Goal: Navigation & Orientation: Find specific page/section

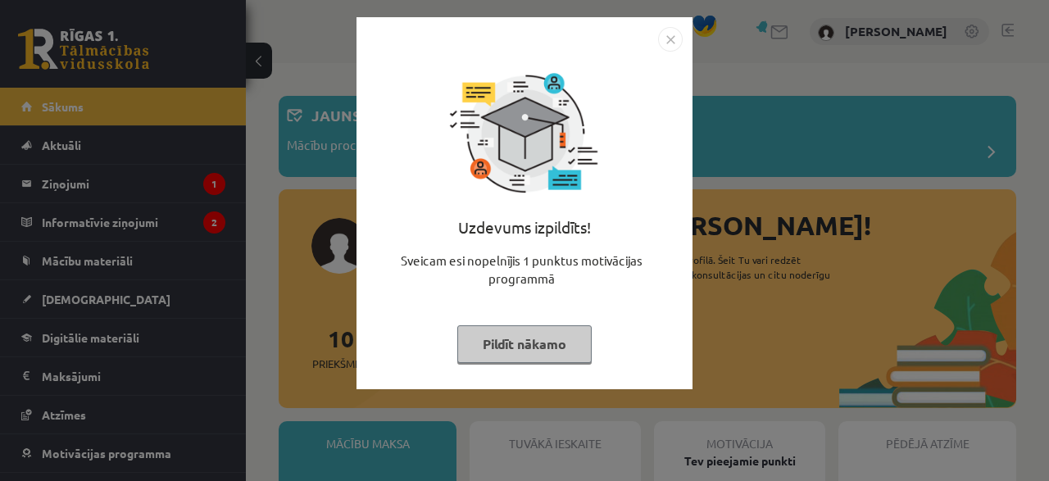
click at [671, 36] on img "Close" at bounding box center [670, 39] width 25 height 25
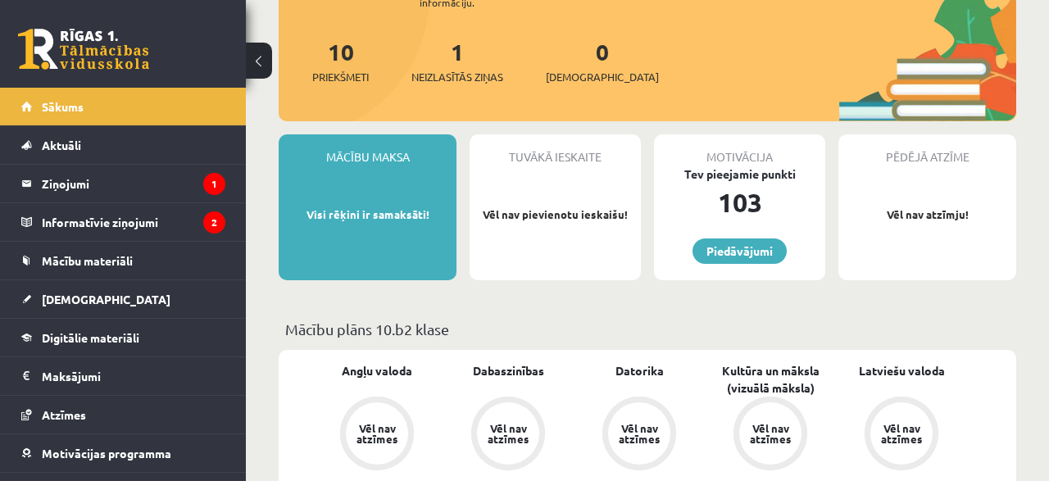
scroll to position [256, 0]
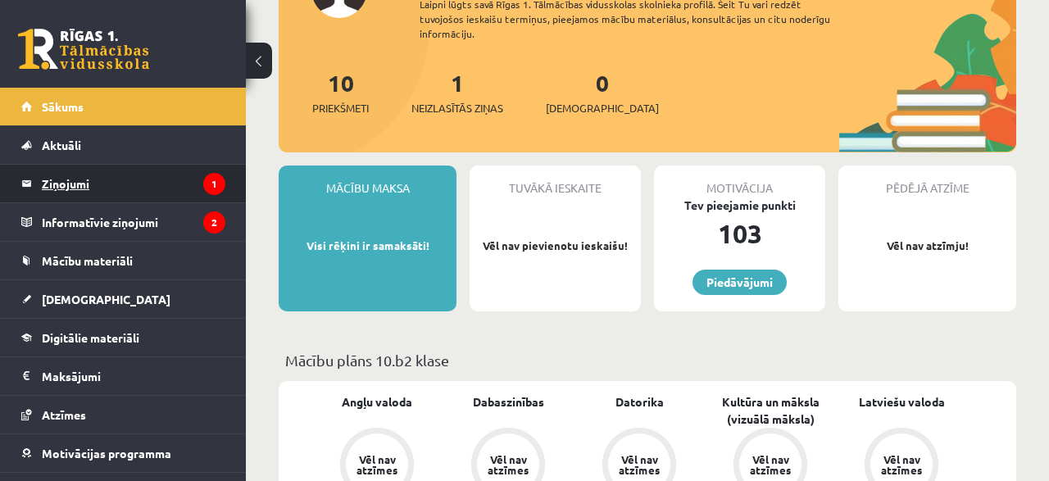
click at [101, 180] on legend "Ziņojumi 1" at bounding box center [134, 184] width 184 height 38
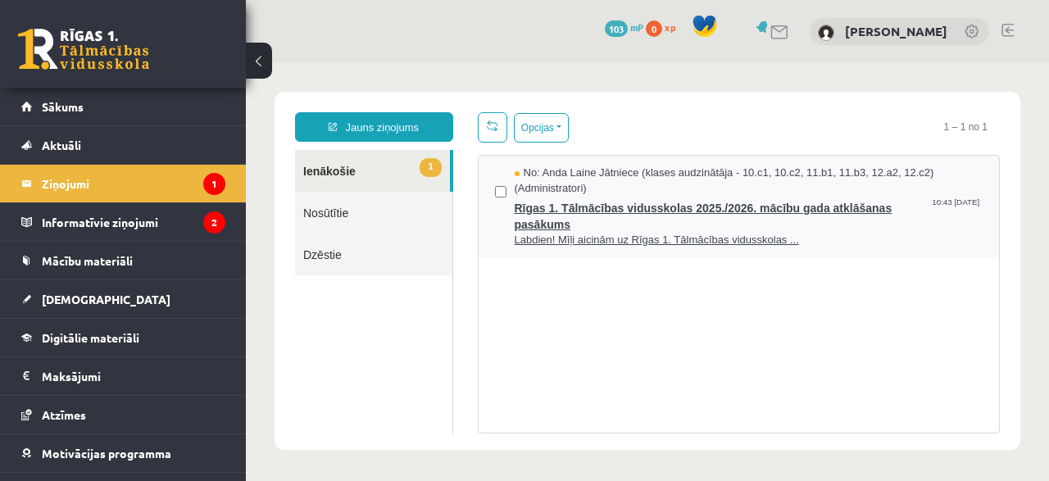
click at [621, 209] on span "Rīgas 1. Tālmācības vidusskolas 2025./2026. mācību gada atklāšanas pasākums" at bounding box center [749, 214] width 469 height 37
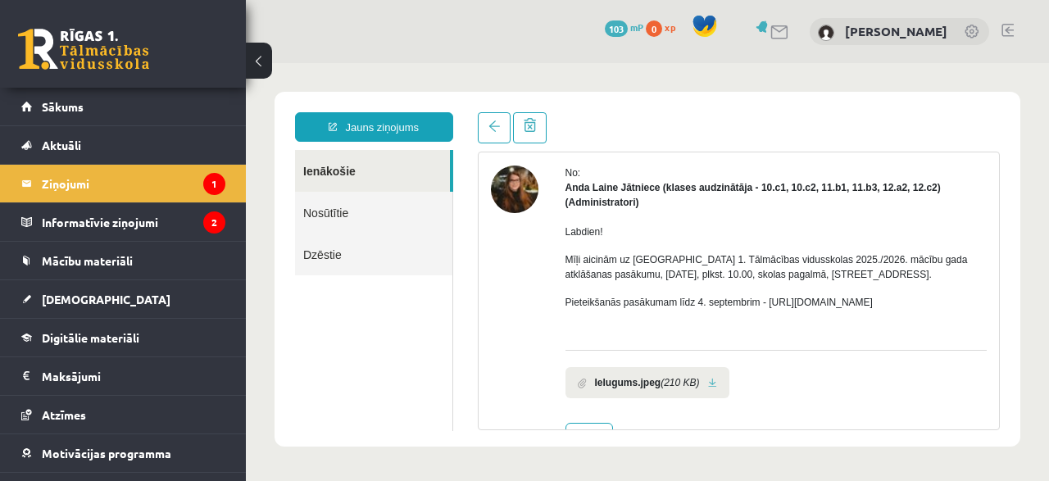
scroll to position [31, 0]
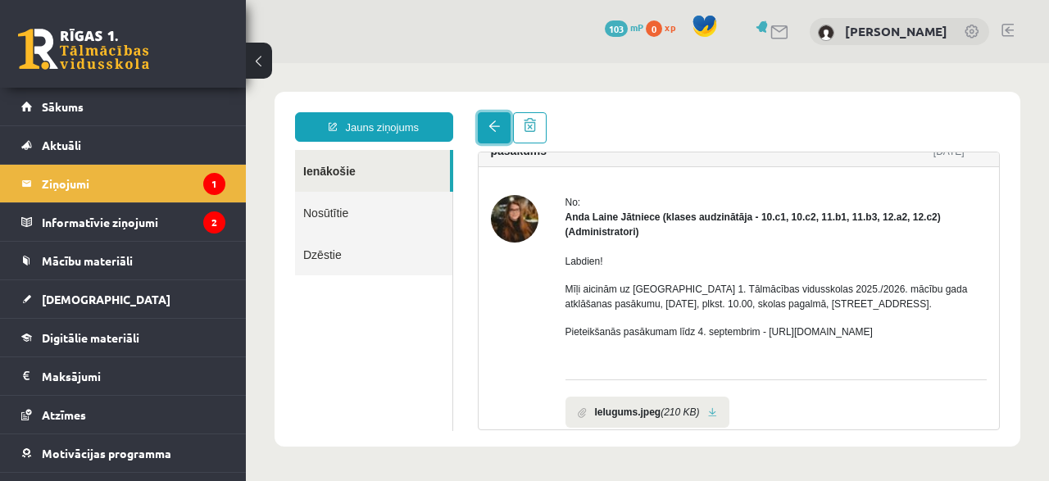
click at [486, 125] on link at bounding box center [494, 127] width 33 height 31
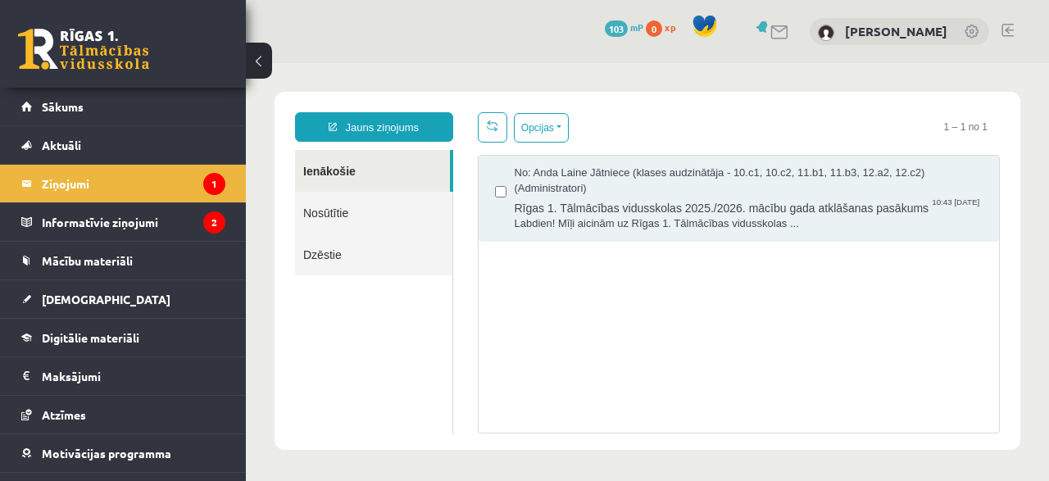
scroll to position [0, 0]
click at [152, 216] on legend "Informatīvie ziņojumi 2" at bounding box center [134, 222] width 184 height 38
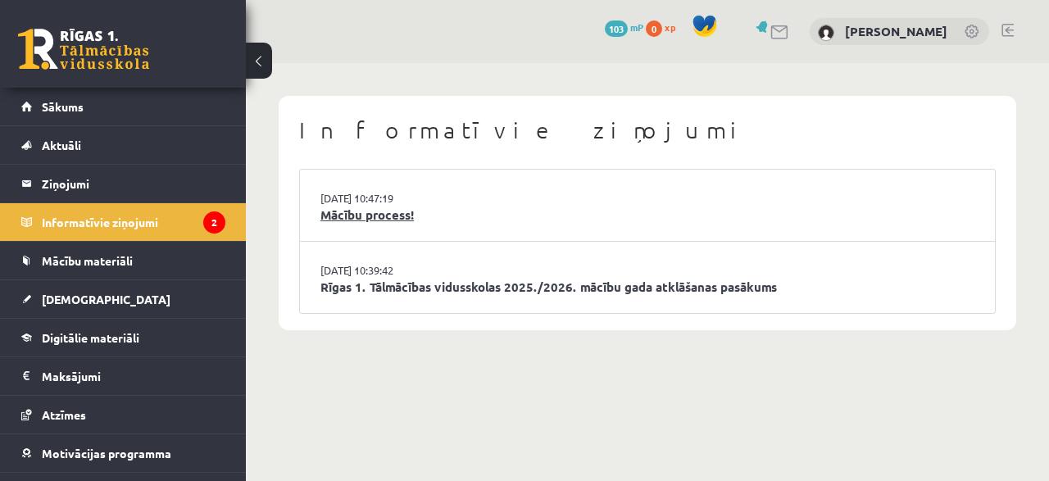
click at [346, 217] on link "Mācību process!" at bounding box center [648, 215] width 654 height 19
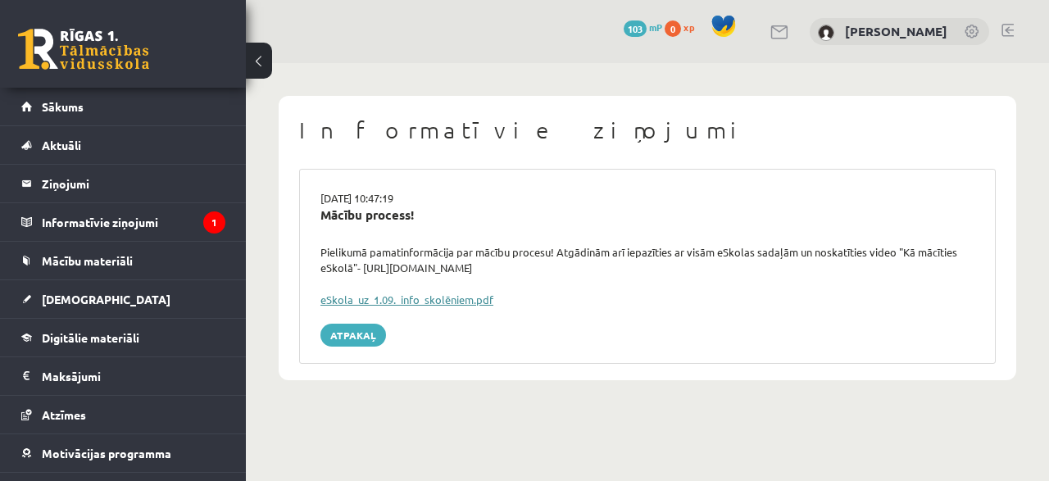
click at [368, 293] on link "eSkola_uz_1.09._info_skolēniem.pdf" at bounding box center [407, 300] width 173 height 14
click at [61, 98] on link "Sākums" at bounding box center [123, 107] width 204 height 38
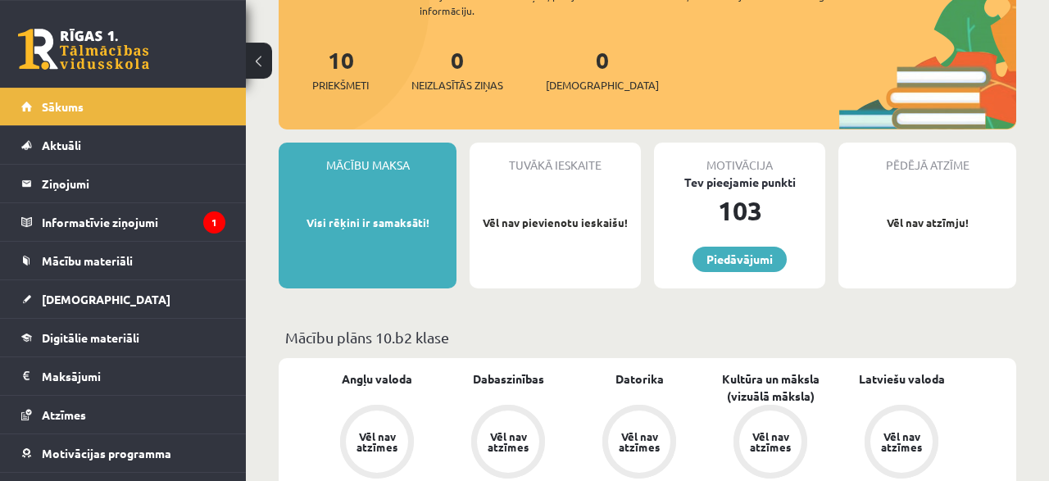
scroll to position [256, 0]
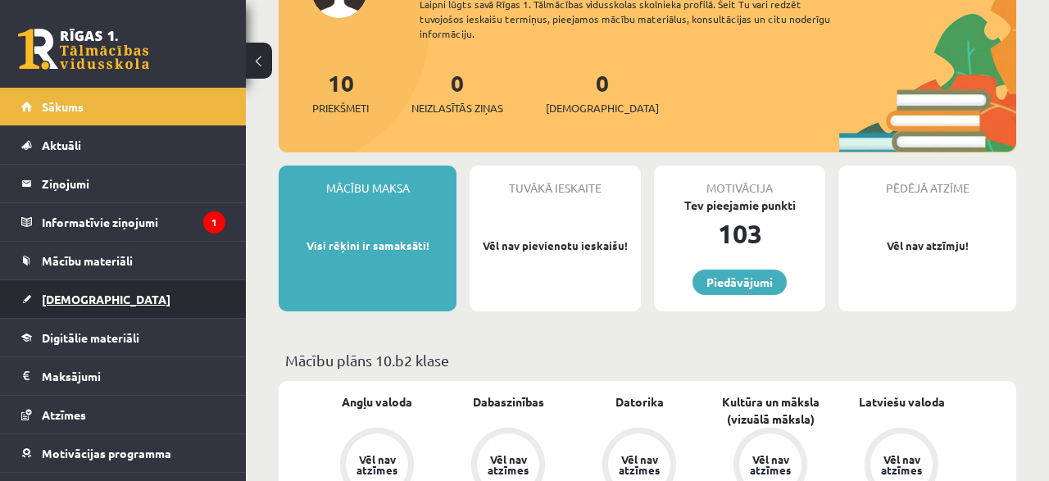
click at [81, 286] on link "[DEMOGRAPHIC_DATA]" at bounding box center [123, 299] width 204 height 38
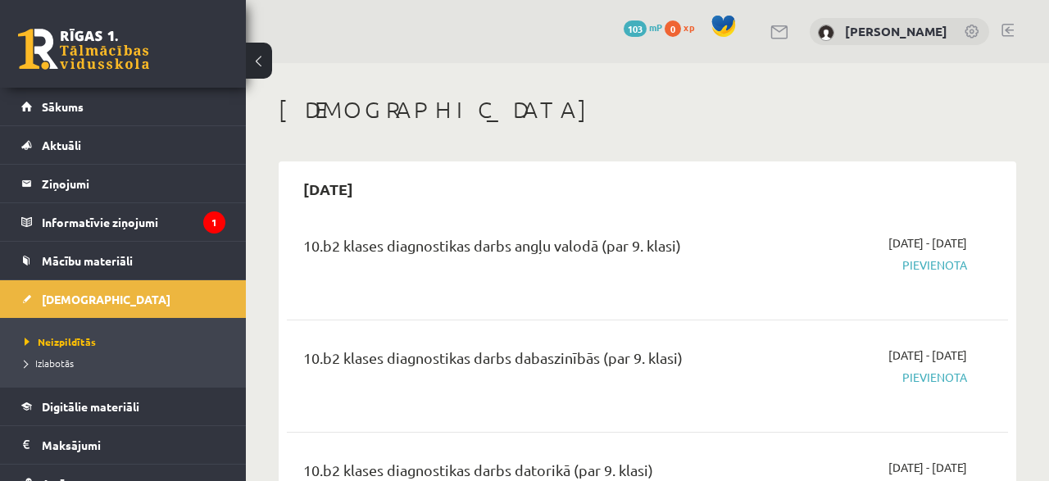
click at [867, 257] on span "Pievienota" at bounding box center [864, 265] width 205 height 17
click at [70, 104] on span "Sākums" at bounding box center [63, 106] width 42 height 15
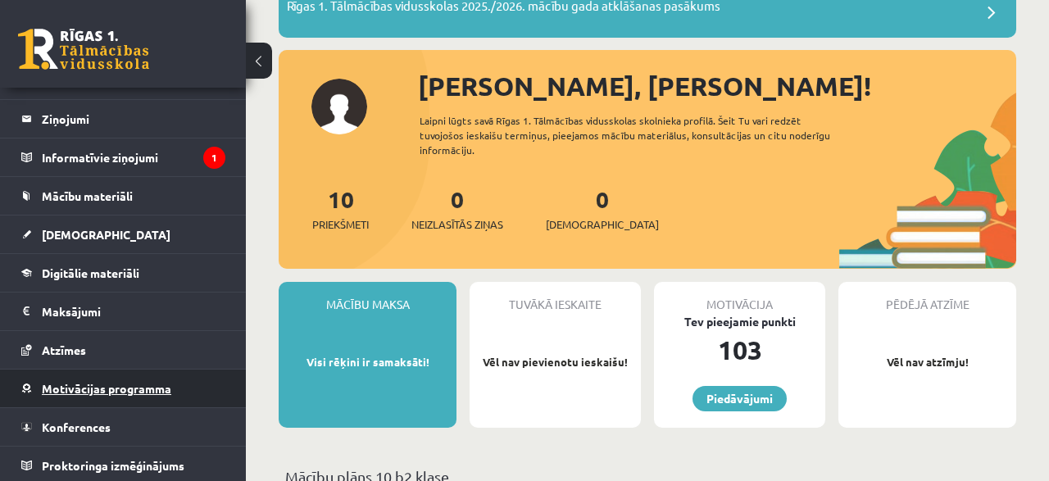
scroll to position [85, 0]
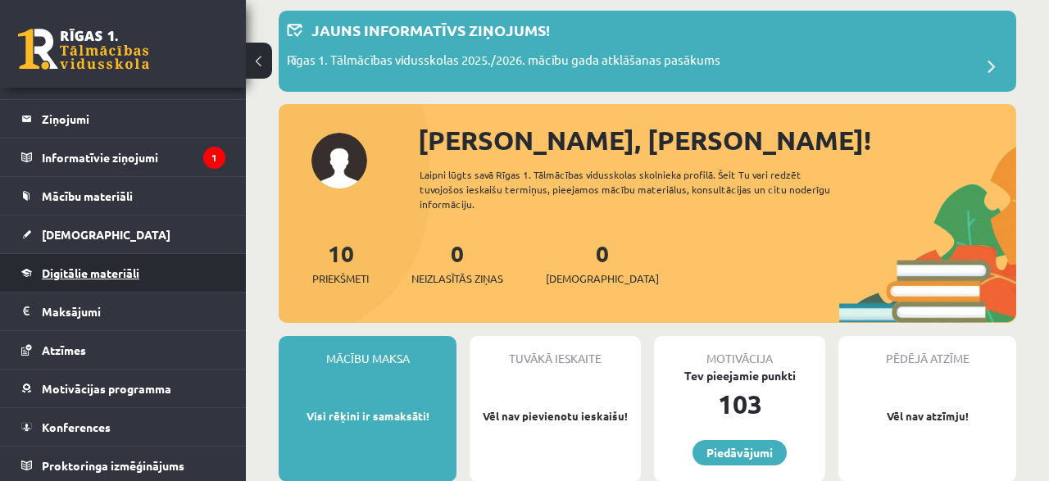
click at [93, 275] on link "Digitālie materiāli" at bounding box center [123, 273] width 204 height 38
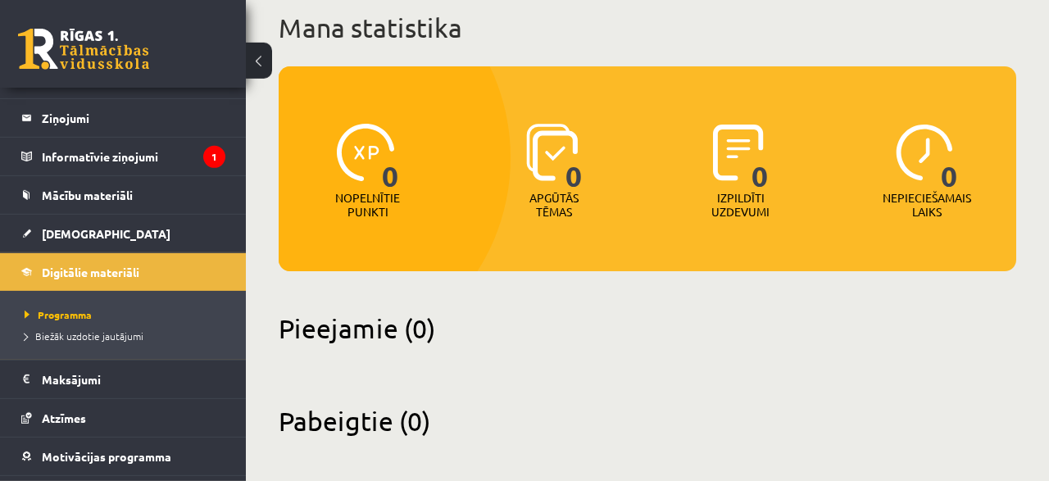
scroll to position [111, 0]
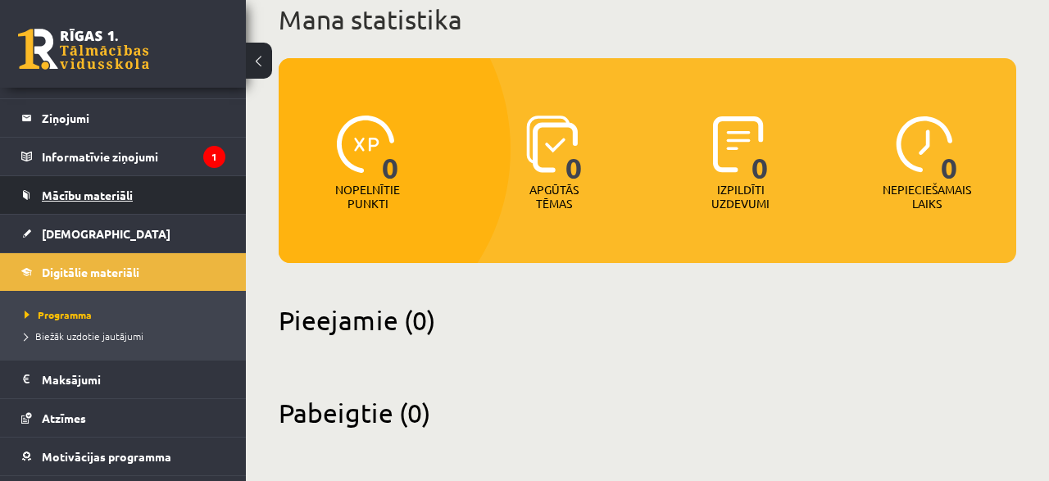
click at [84, 198] on span "Mācību materiāli" at bounding box center [87, 195] width 91 height 15
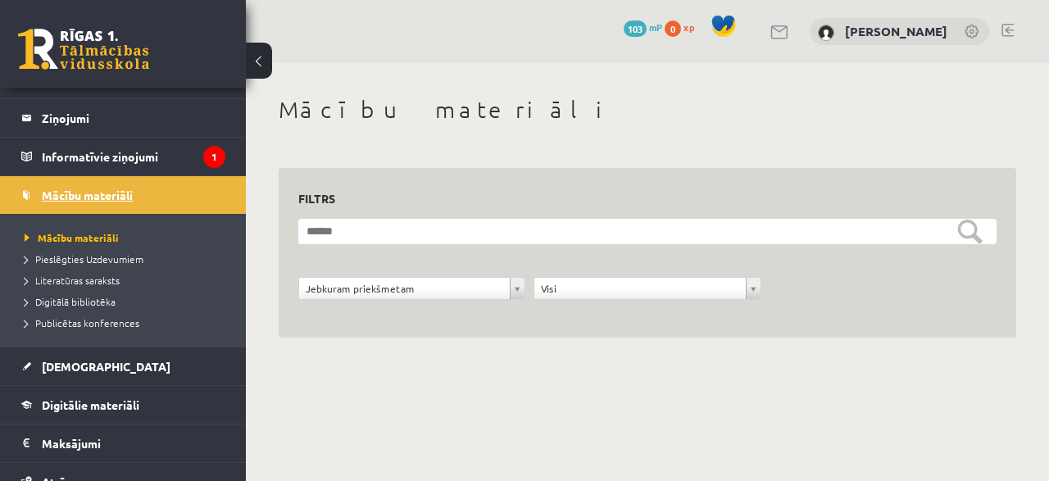
scroll to position [66, 0]
click at [84, 257] on span "Pieslēgties Uzdevumiem" at bounding box center [84, 258] width 119 height 13
click at [75, 193] on span "Mācību materiāli" at bounding box center [87, 195] width 91 height 15
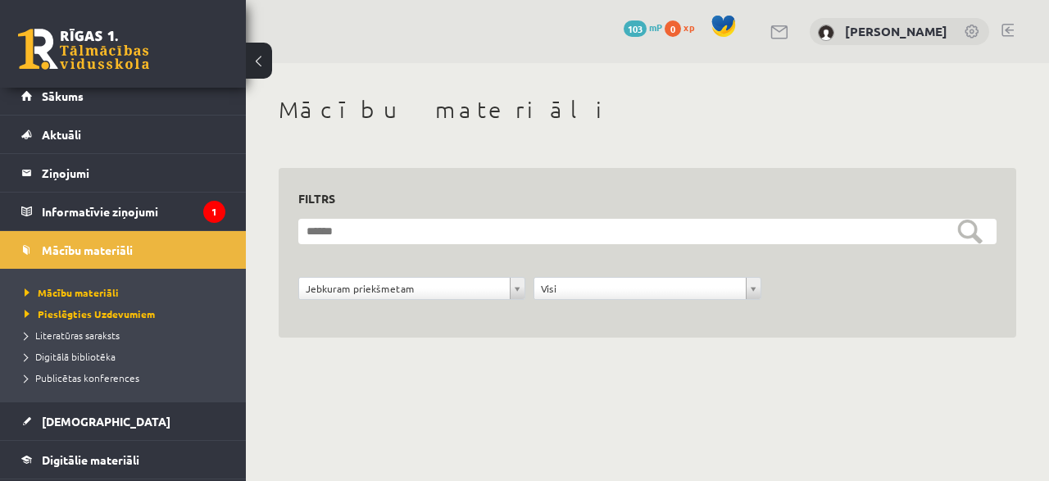
scroll to position [0, 0]
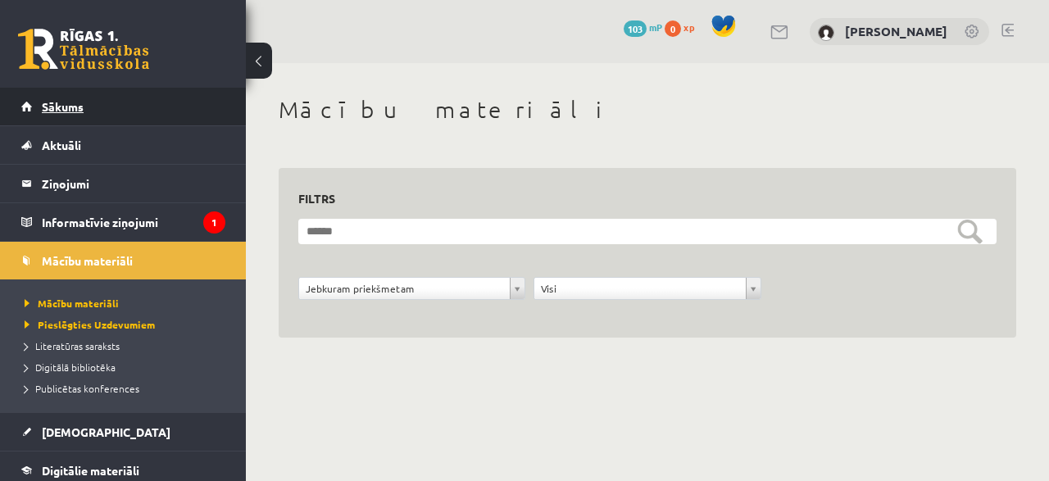
click at [71, 111] on span "Sākums" at bounding box center [63, 106] width 42 height 15
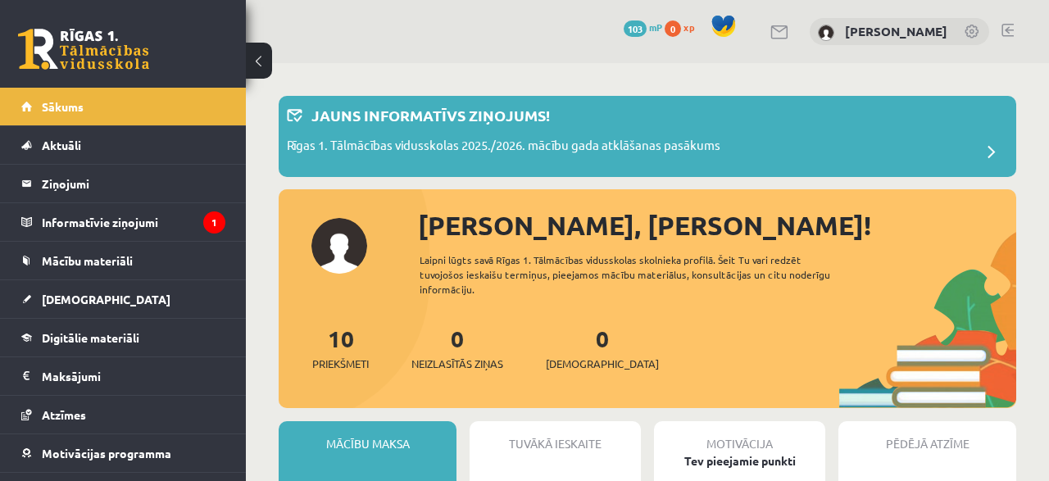
click at [771, 31] on link at bounding box center [781, 32] width 20 height 14
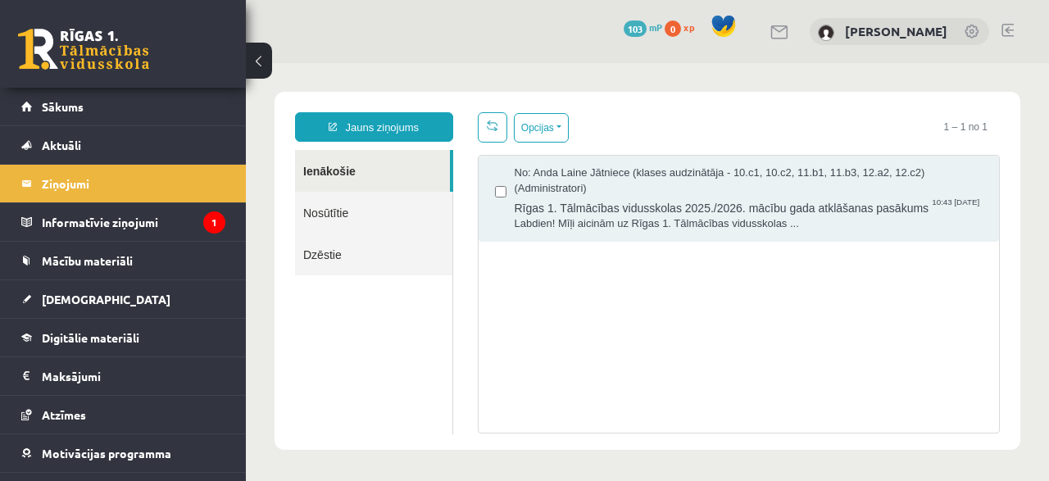
click at [975, 30] on link at bounding box center [973, 33] width 16 height 16
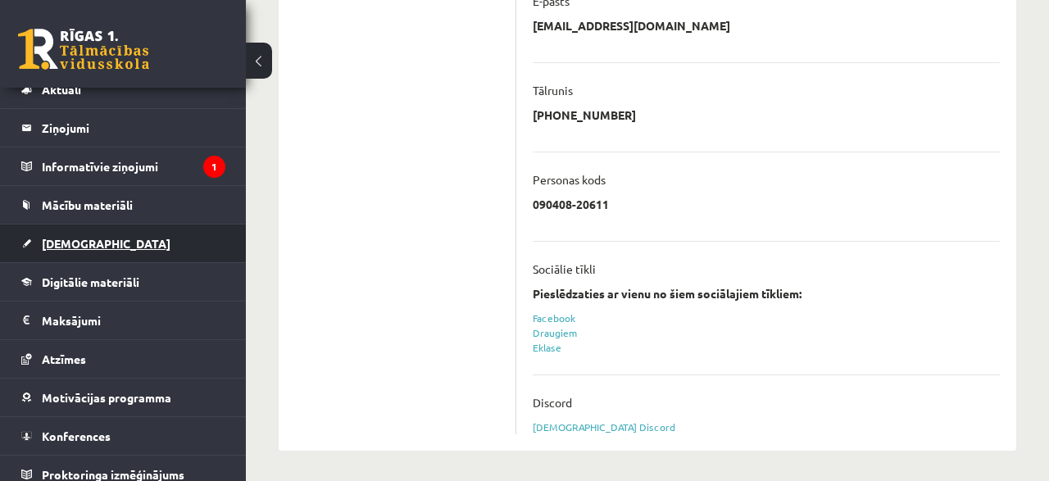
scroll to position [65, 0]
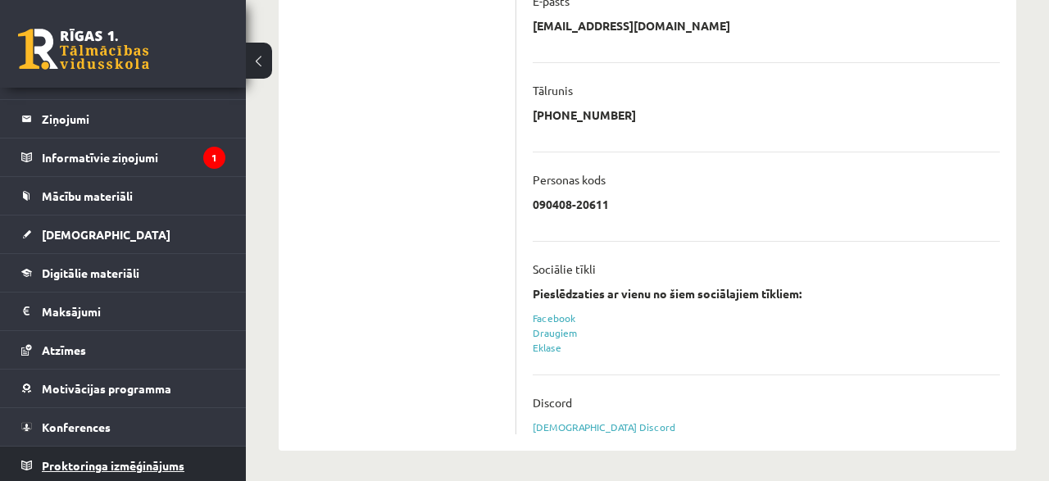
click at [118, 462] on span "Proktoringa izmēģinājums" at bounding box center [113, 465] width 143 height 15
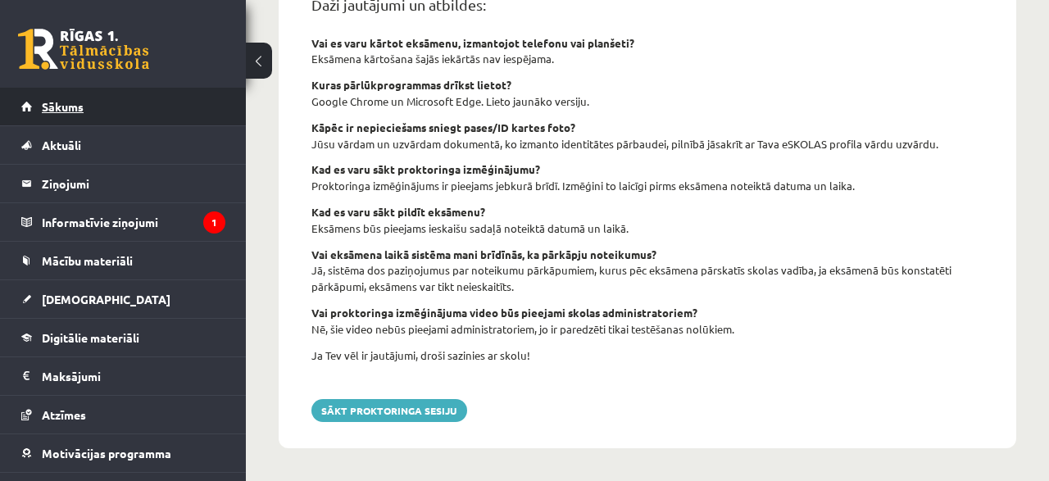
click at [71, 105] on span "Sākums" at bounding box center [63, 106] width 42 height 15
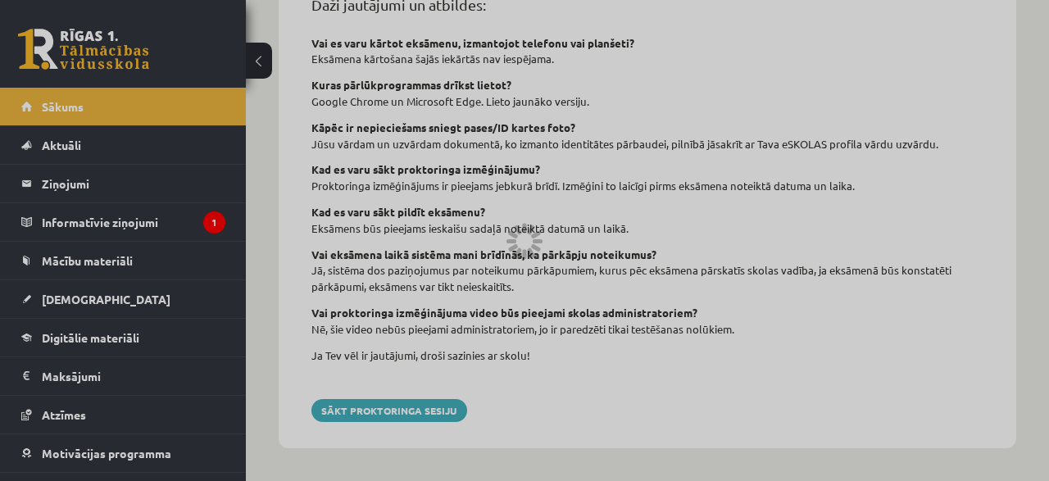
scroll to position [649, 0]
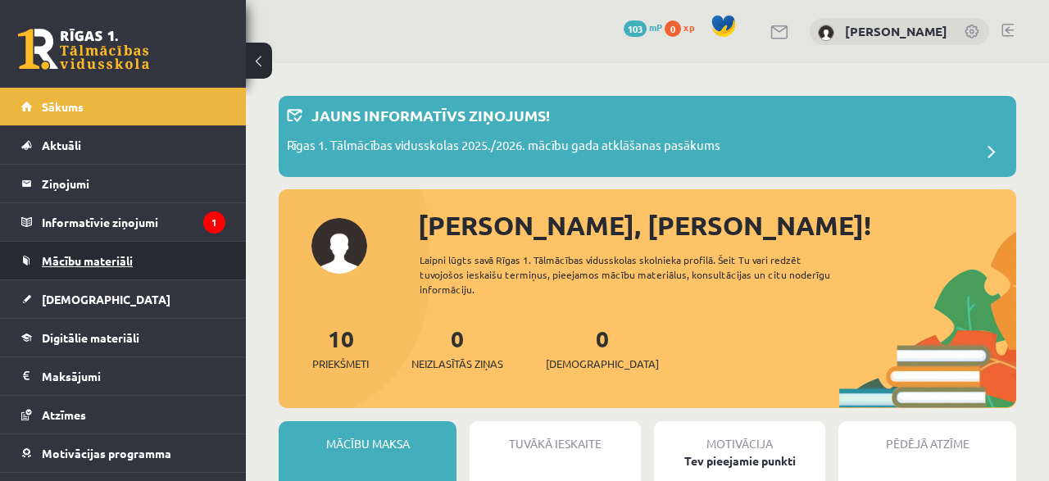
click at [86, 262] on span "Mācību materiāli" at bounding box center [87, 260] width 91 height 15
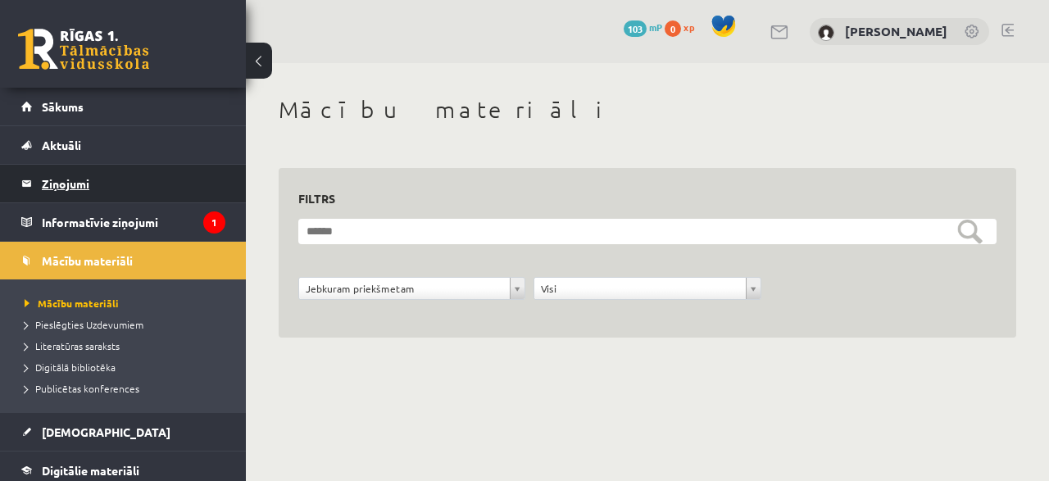
click at [70, 184] on legend "Ziņojumi 0" at bounding box center [134, 184] width 184 height 38
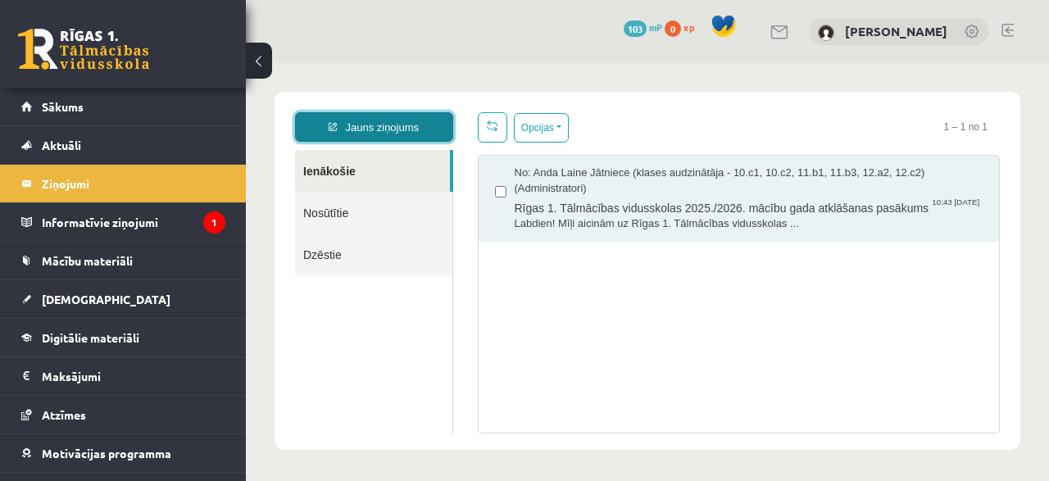
click at [373, 136] on link "Jauns ziņojums" at bounding box center [374, 127] width 158 height 30
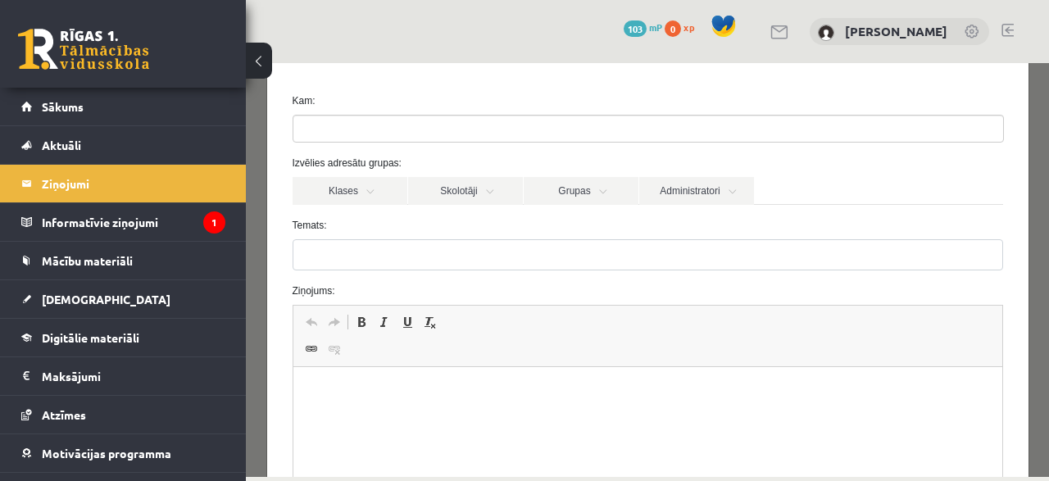
scroll to position [79, 0]
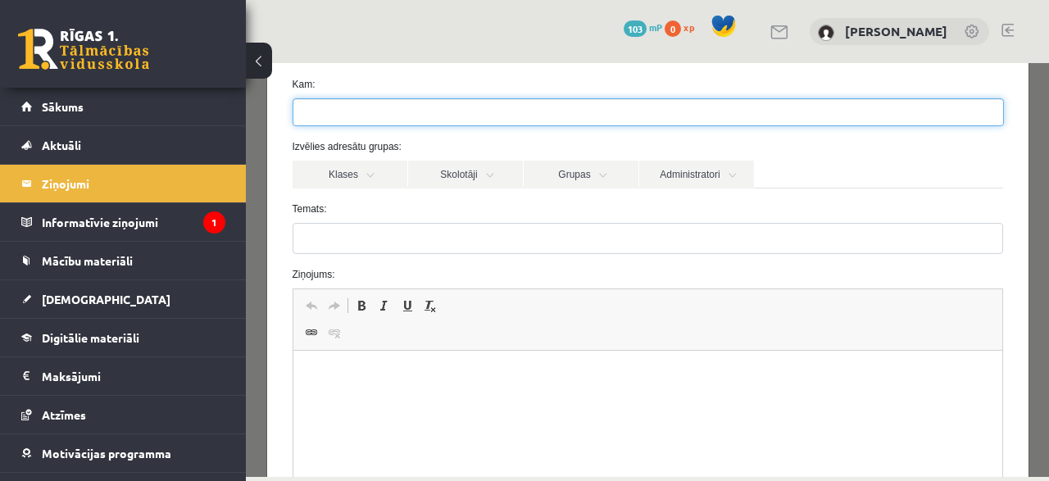
click at [357, 99] on ul at bounding box center [648, 112] width 710 height 26
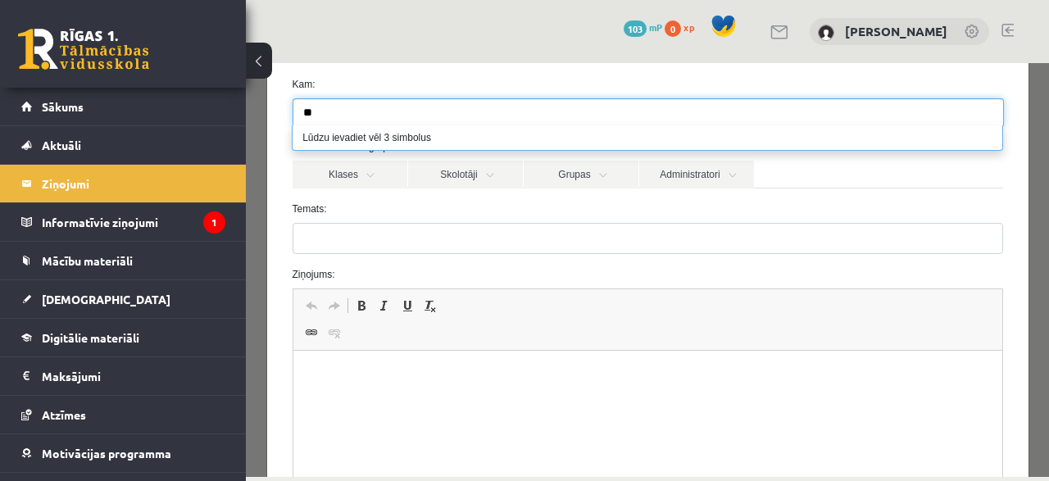
type input "*"
type input "**********"
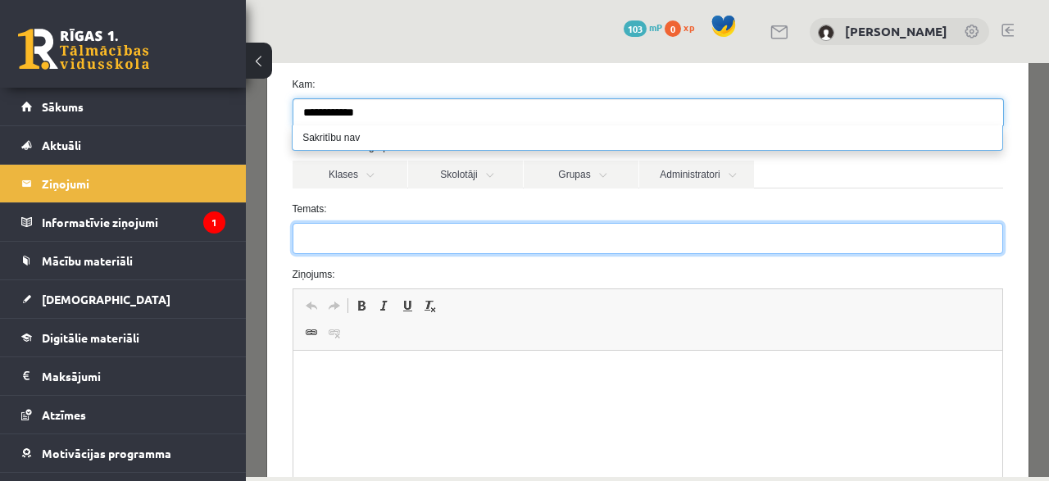
click at [386, 239] on input "Temats:" at bounding box center [648, 238] width 711 height 31
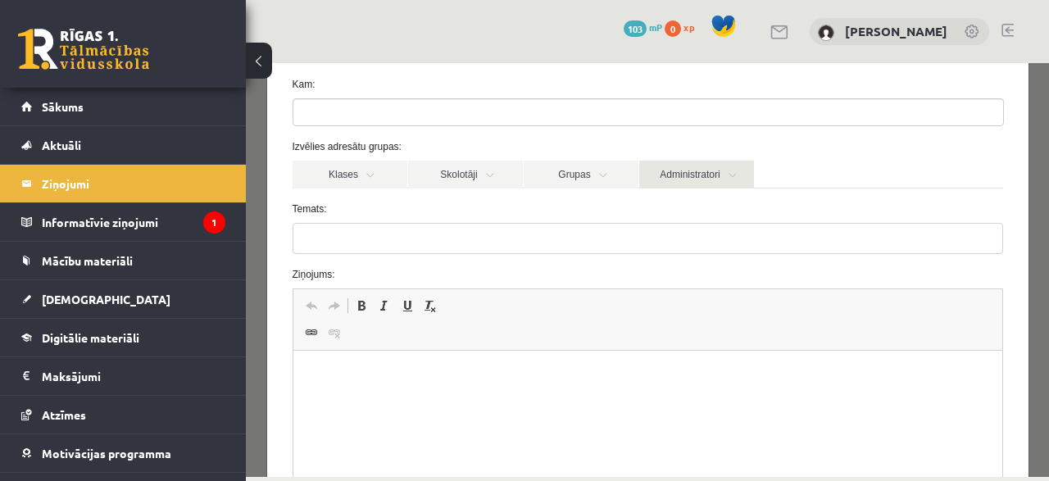
click at [699, 174] on link "Administratori" at bounding box center [696, 175] width 115 height 28
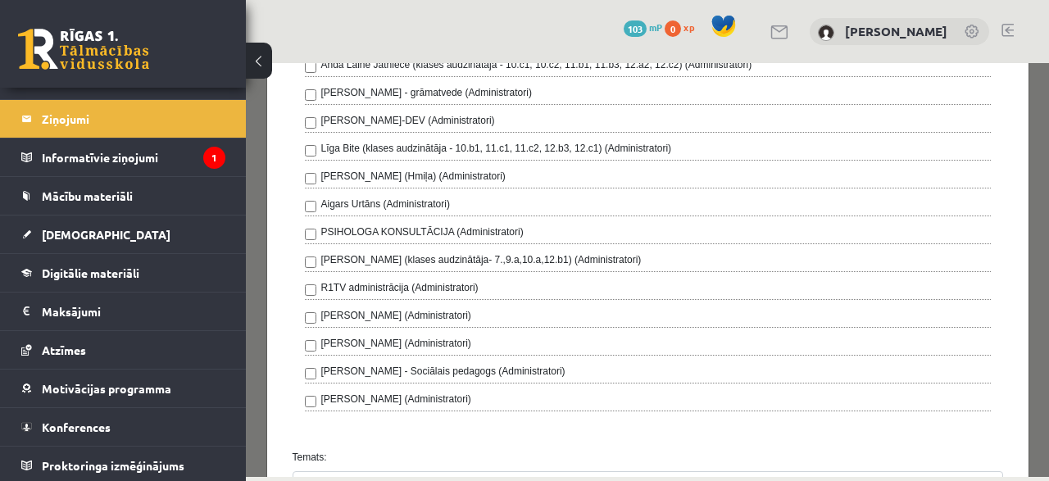
scroll to position [0, 0]
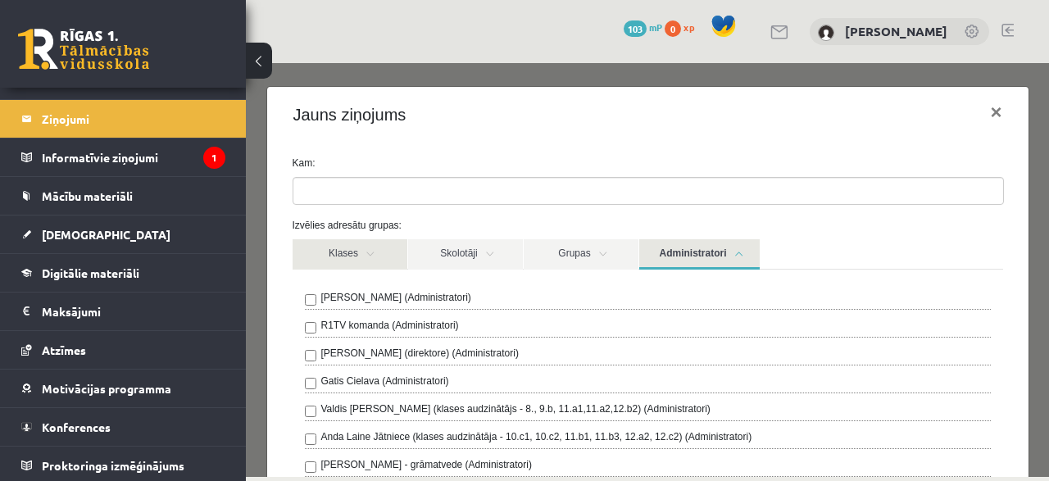
click at [354, 252] on link "Klases" at bounding box center [350, 254] width 115 height 30
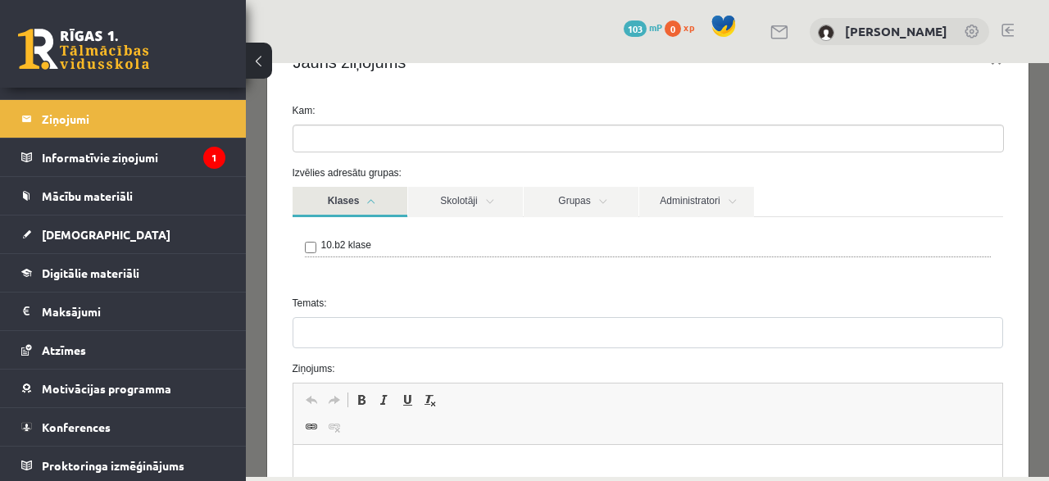
scroll to position [79, 0]
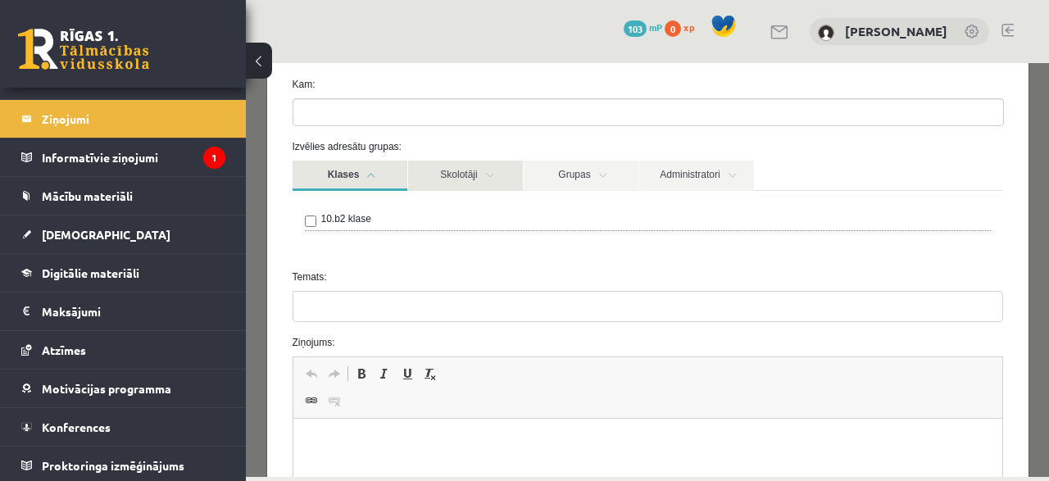
click at [453, 173] on link "Skolotāji" at bounding box center [465, 176] width 115 height 30
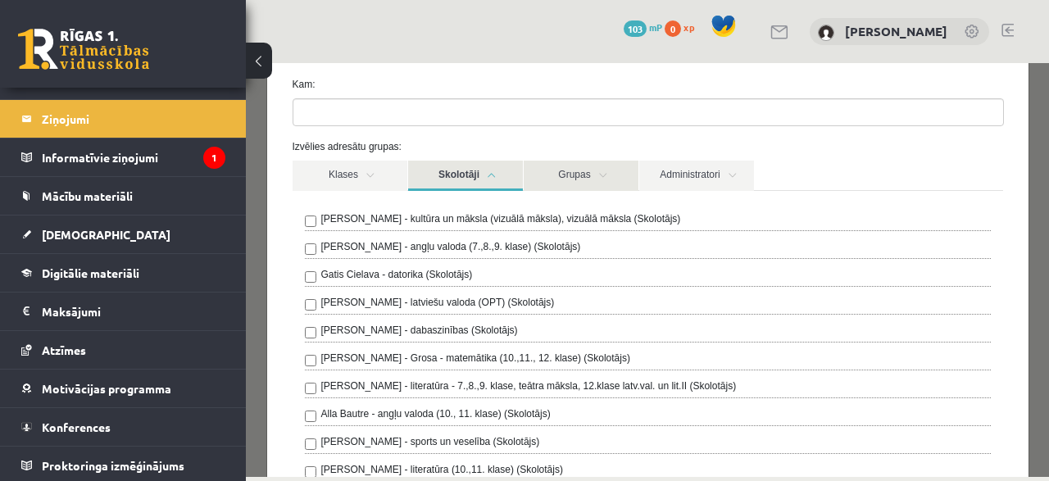
click at [589, 176] on link "Grupas" at bounding box center [581, 176] width 115 height 30
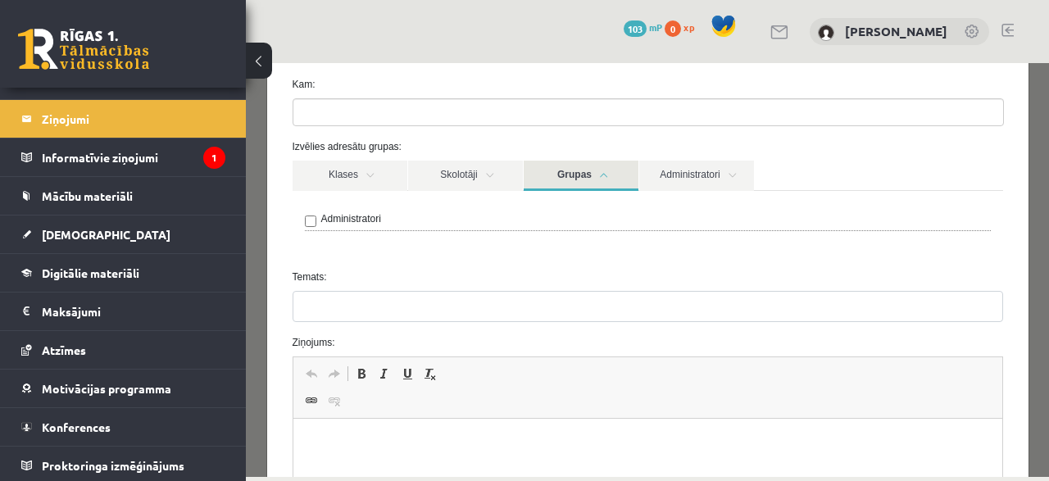
click at [771, 34] on link at bounding box center [781, 32] width 20 height 14
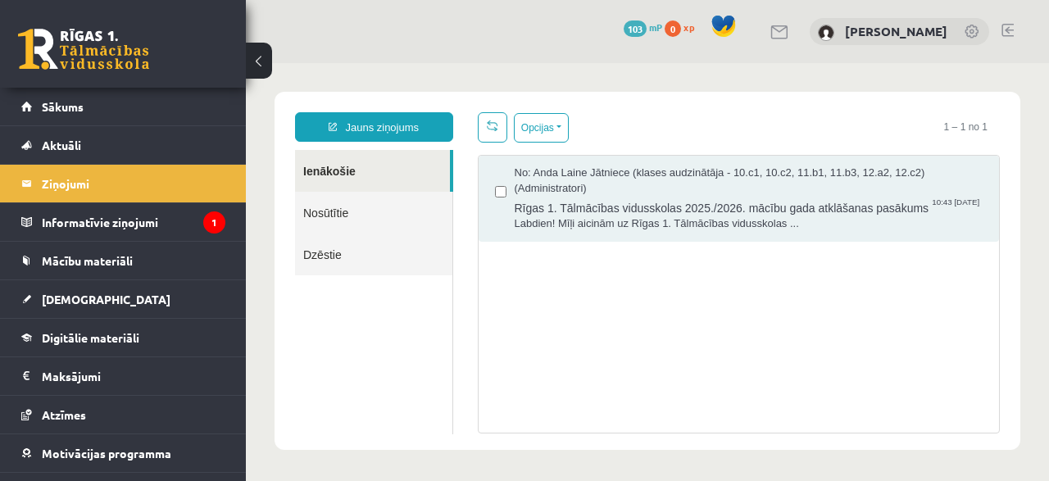
click at [330, 212] on link "Nosūtītie" at bounding box center [373, 213] width 157 height 42
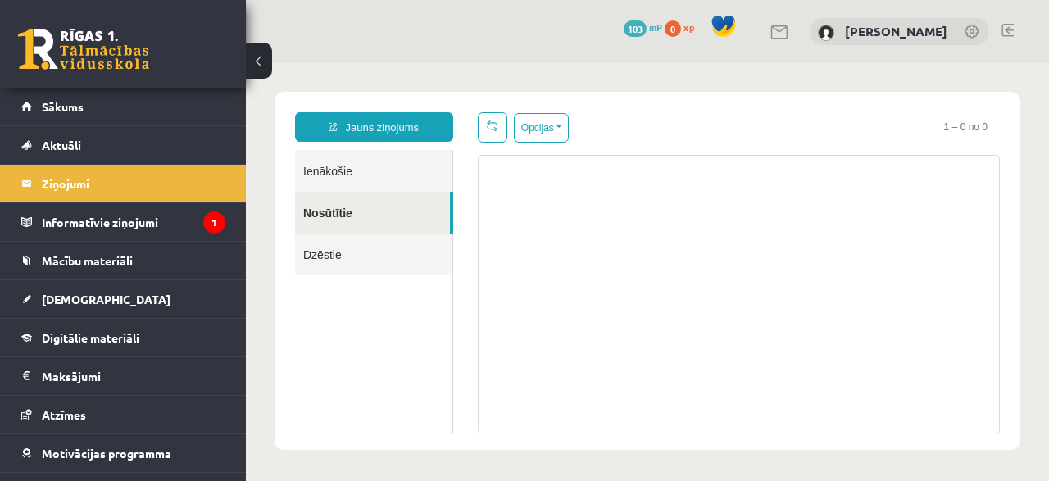
click at [357, 169] on link "Ienākošie" at bounding box center [373, 171] width 157 height 42
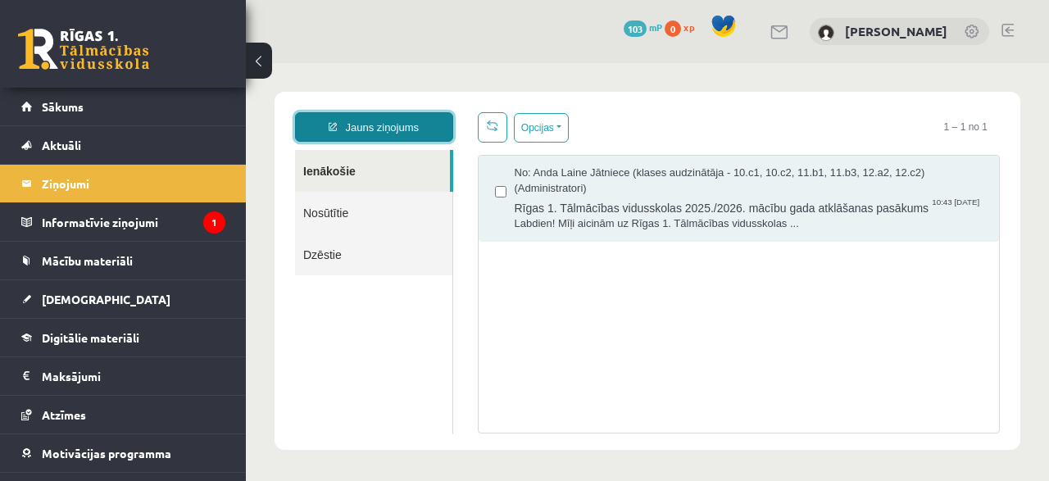
click at [414, 127] on link "Jauns ziņojums" at bounding box center [374, 127] width 158 height 30
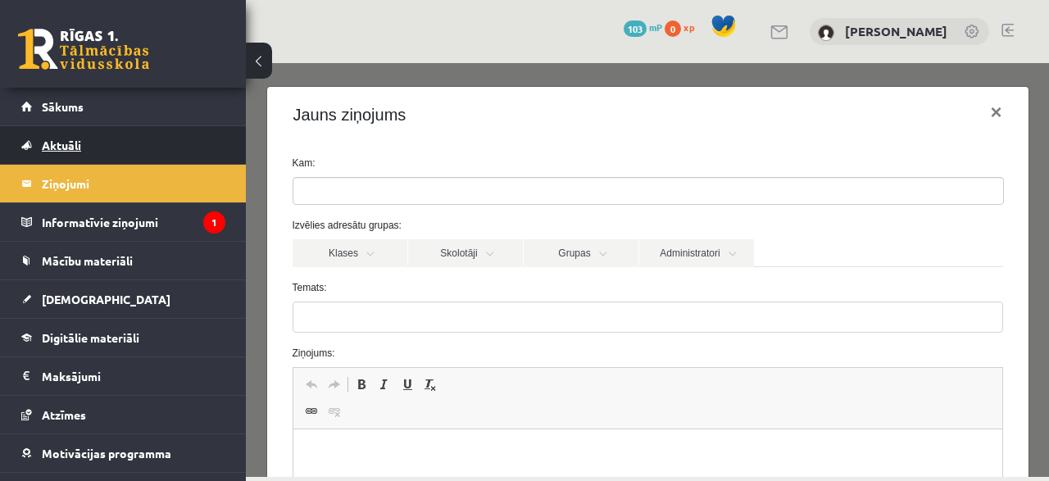
click at [71, 151] on span "Aktuāli" at bounding box center [61, 145] width 39 height 15
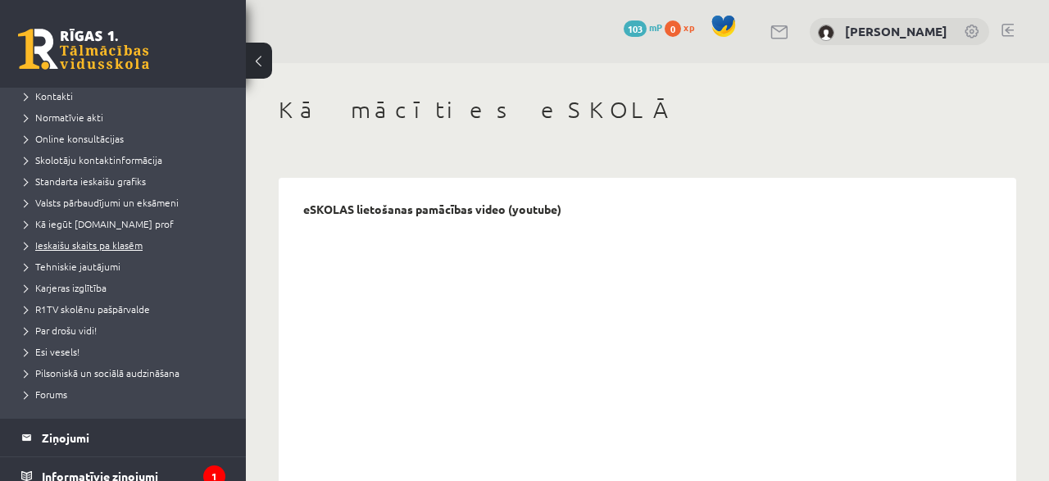
scroll to position [131, 0]
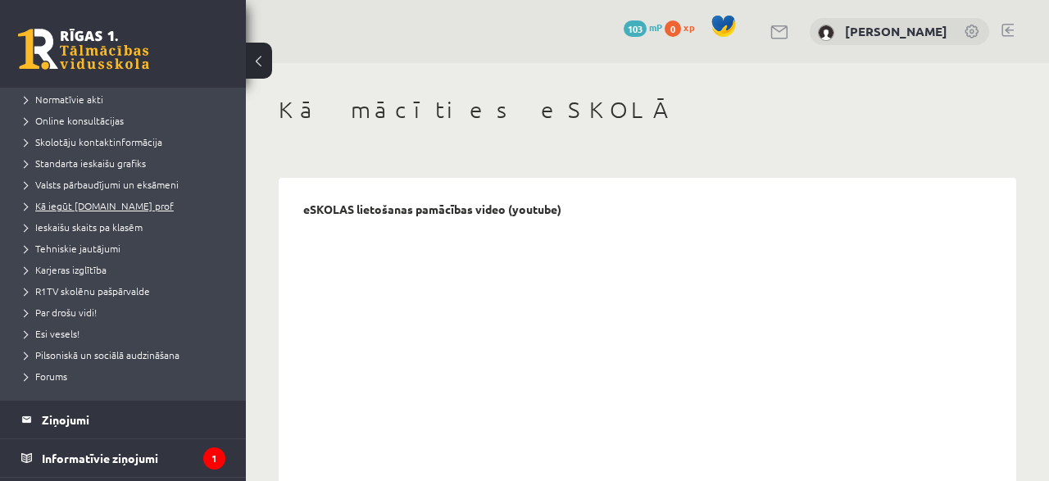
click at [134, 205] on span "Kā iegūt [DOMAIN_NAME] prof" at bounding box center [99, 205] width 149 height 13
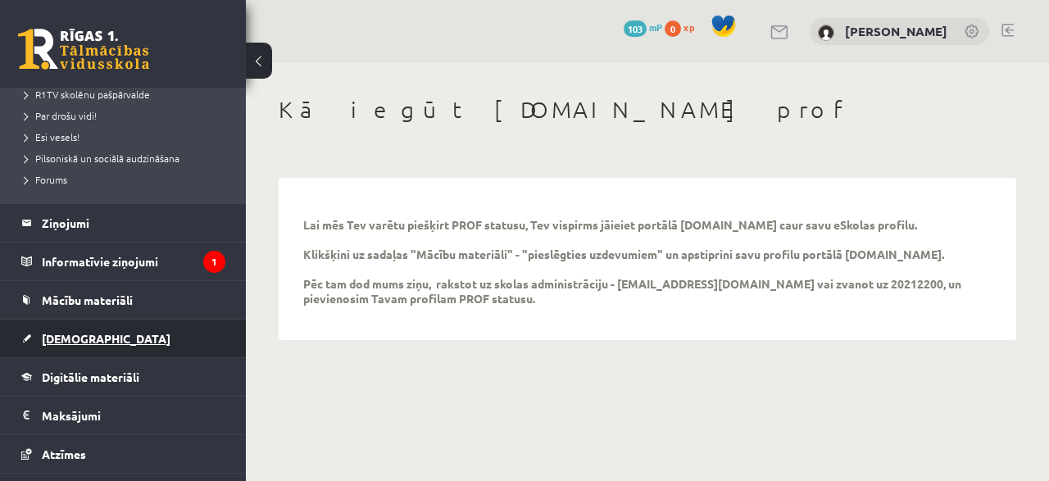
scroll to position [394, 0]
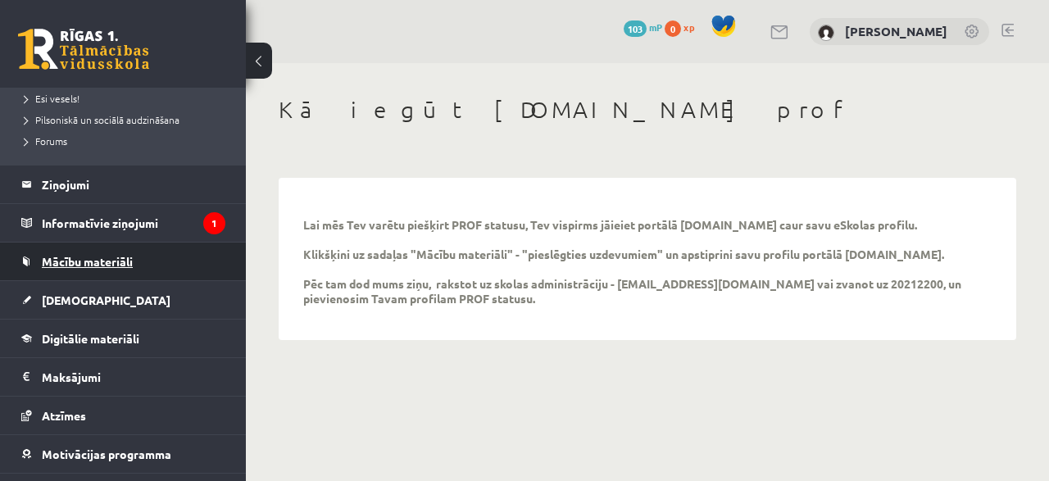
click at [85, 259] on span "Mācību materiāli" at bounding box center [87, 261] width 91 height 15
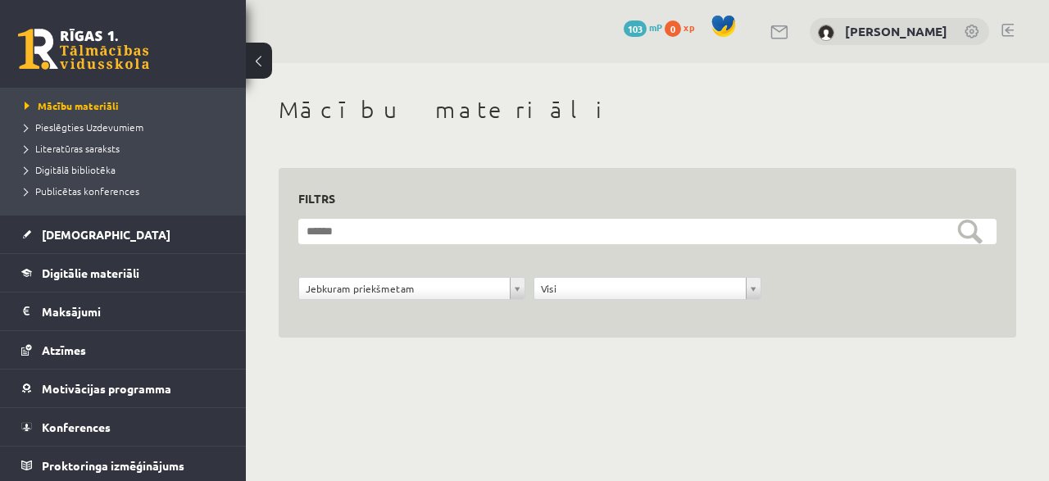
scroll to position [198, 0]
click at [71, 129] on span "Pieslēgties Uzdevumiem" at bounding box center [84, 127] width 119 height 13
click at [110, 130] on span "Pieslēgties Uzdevumiem" at bounding box center [90, 127] width 130 height 13
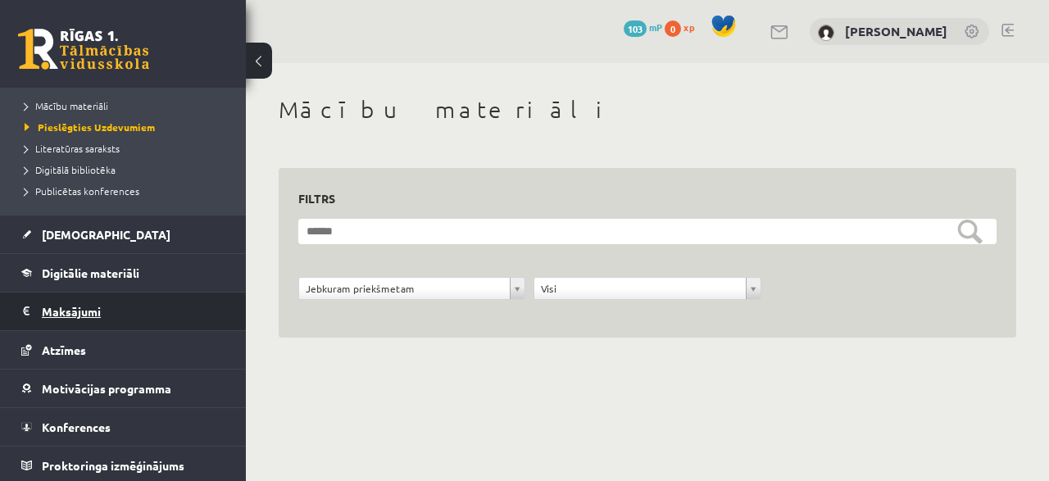
click at [81, 314] on legend "Maksājumi 0" at bounding box center [134, 312] width 184 height 38
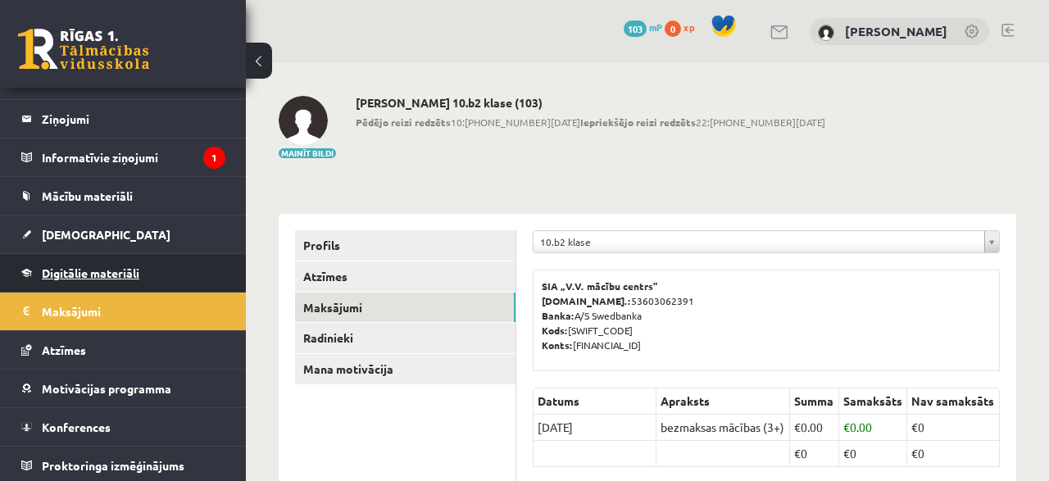
scroll to position [74, 0]
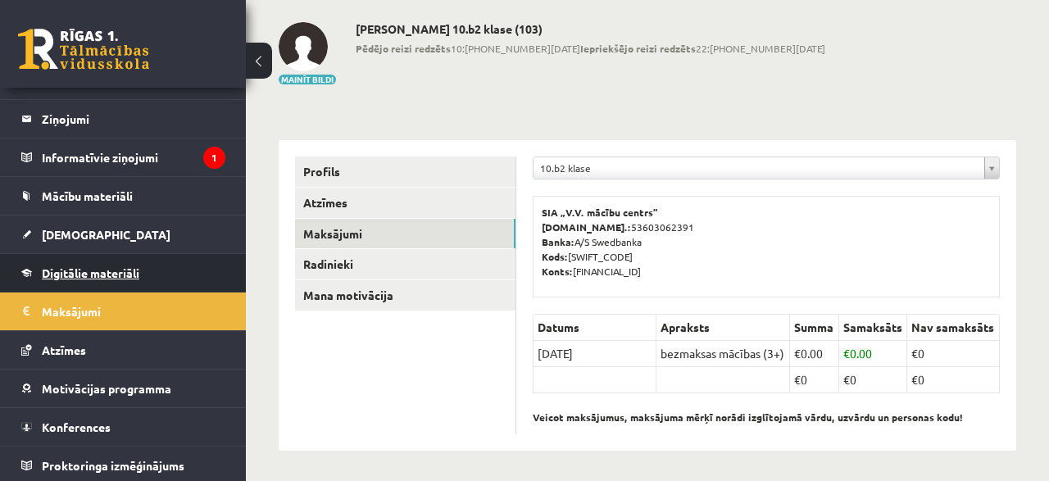
click at [78, 271] on span "Digitālie materiāli" at bounding box center [91, 273] width 98 height 15
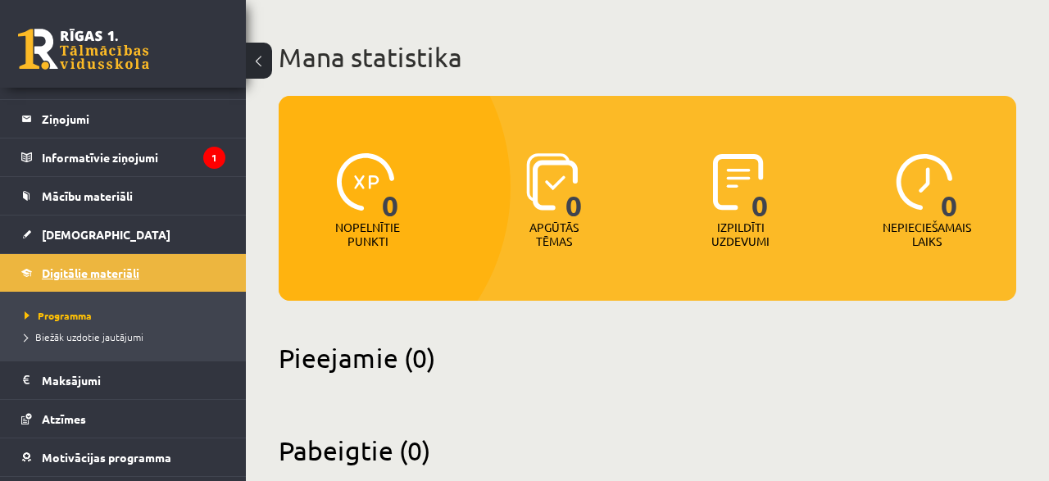
scroll to position [134, 0]
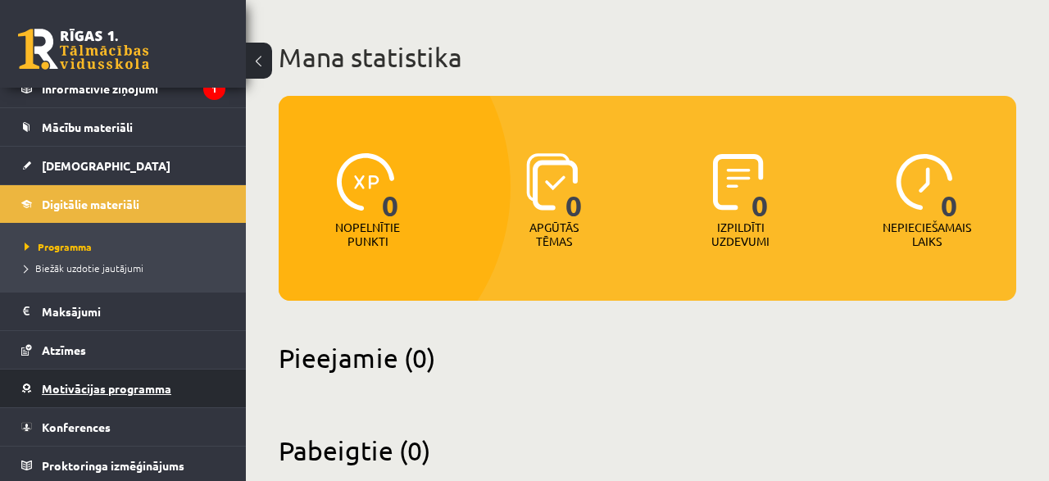
click at [88, 384] on span "Motivācijas programma" at bounding box center [107, 388] width 130 height 15
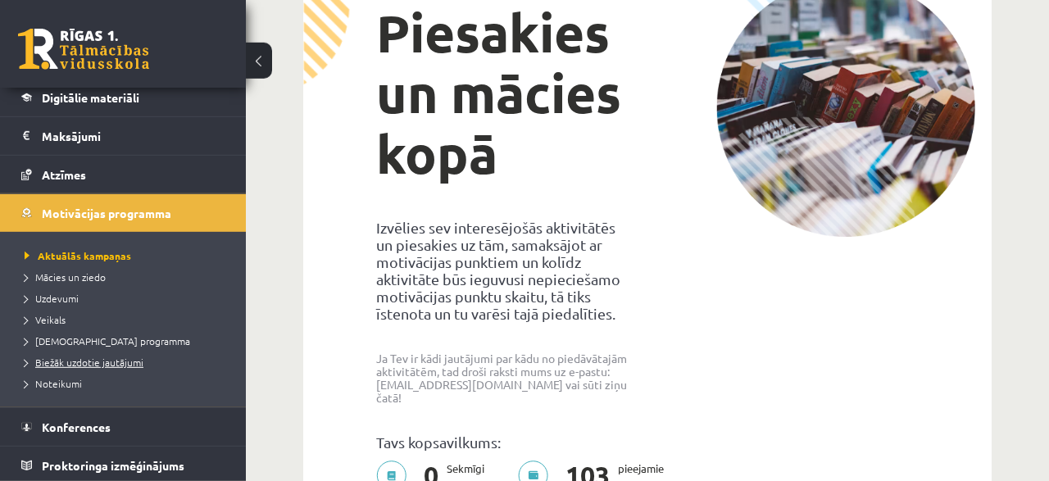
scroll to position [171, 0]
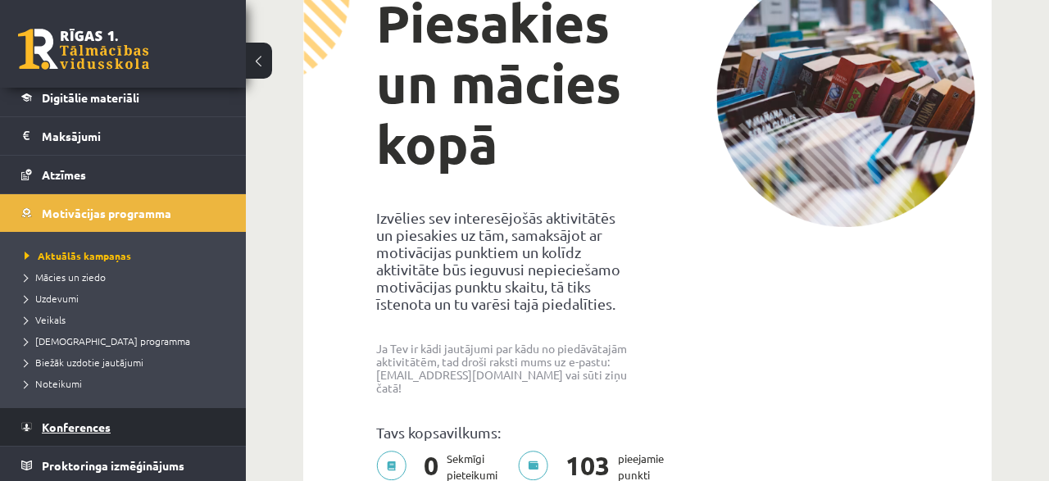
click at [78, 421] on span "Konferences" at bounding box center [76, 427] width 69 height 15
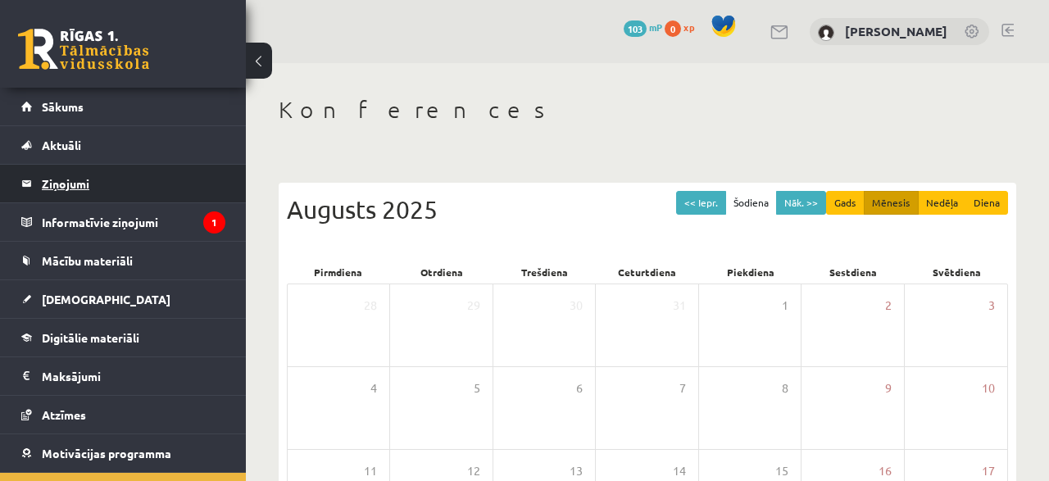
click at [66, 185] on legend "Ziņojumi 0" at bounding box center [134, 184] width 184 height 38
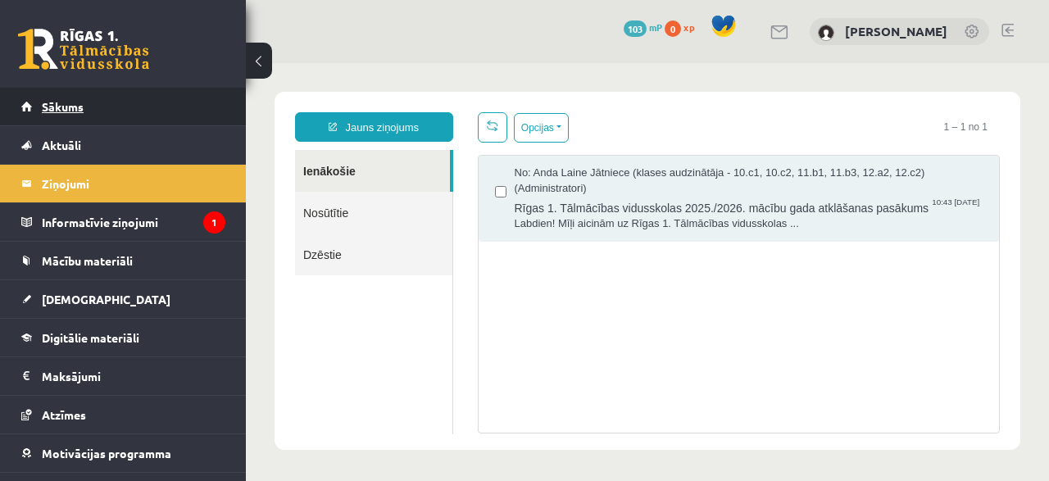
click at [61, 103] on span "Sākums" at bounding box center [63, 106] width 42 height 15
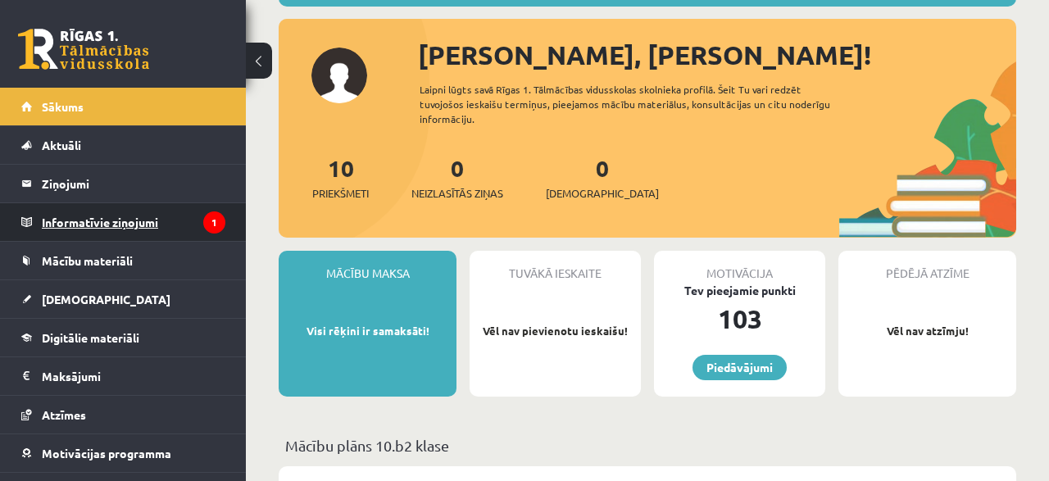
click at [113, 225] on legend "Informatīvie ziņojumi 1" at bounding box center [134, 222] width 184 height 38
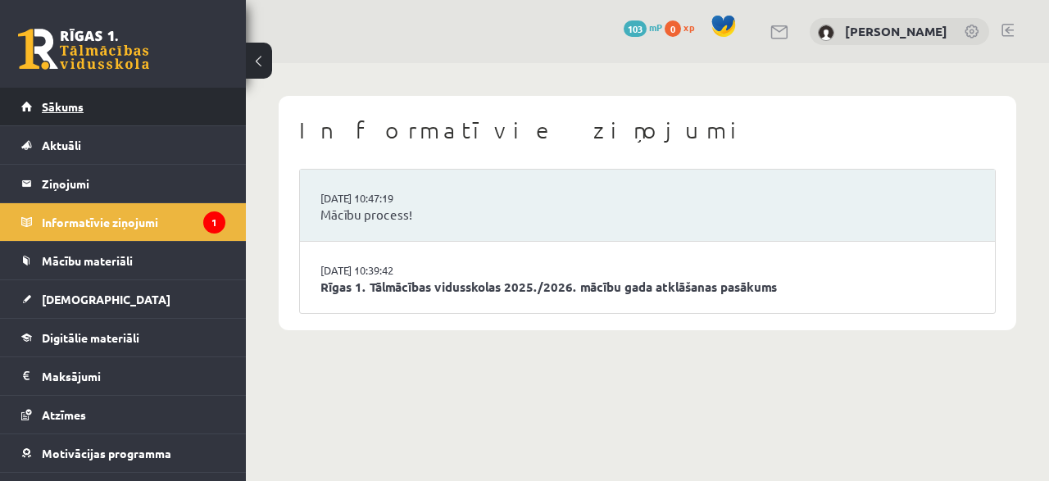
click at [77, 107] on span "Sākums" at bounding box center [63, 106] width 42 height 15
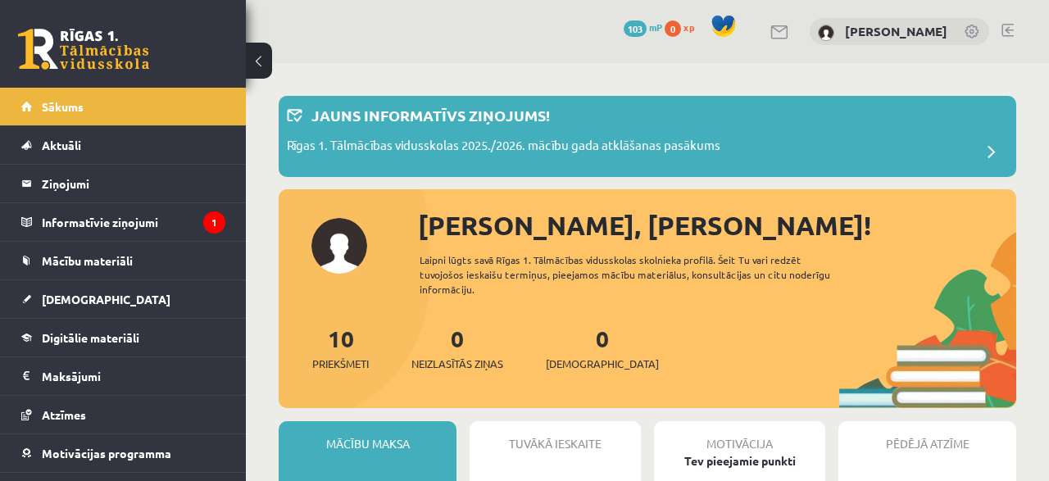
click at [102, 222] on legend "Informatīvie ziņojumi 1" at bounding box center [134, 222] width 184 height 38
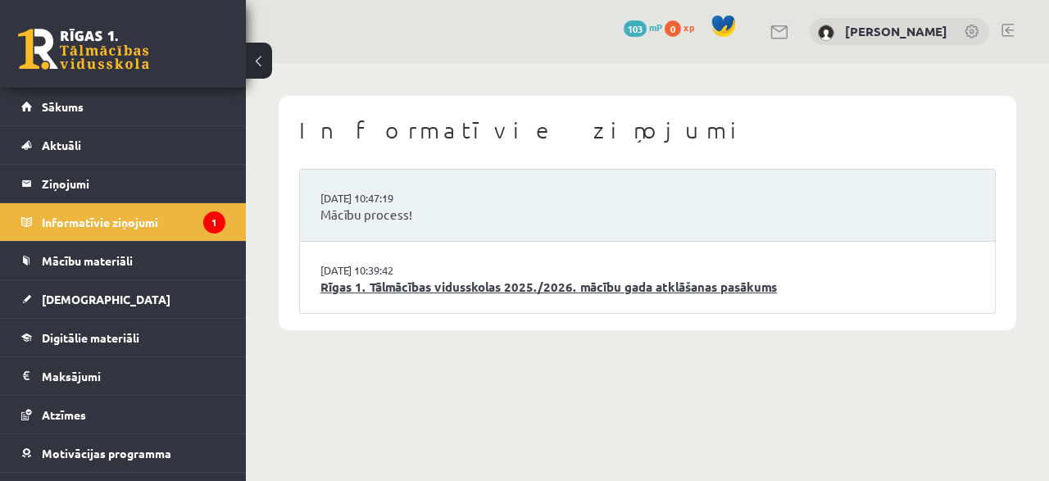
click at [409, 292] on link "Rīgas 1. Tālmācības vidusskolas 2025./2026. mācību gada atklāšanas pasākums" at bounding box center [648, 287] width 654 height 19
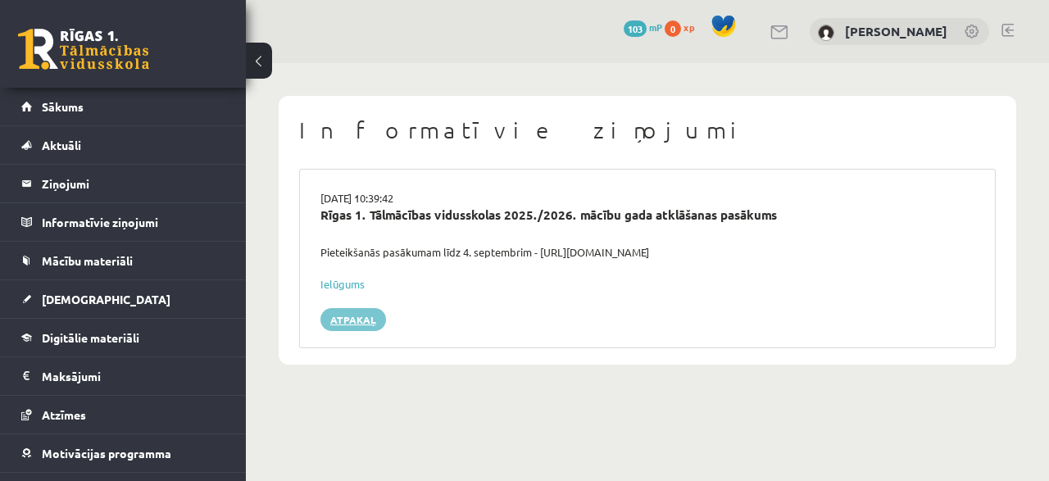
click at [350, 308] on link "Atpakaļ" at bounding box center [354, 319] width 66 height 23
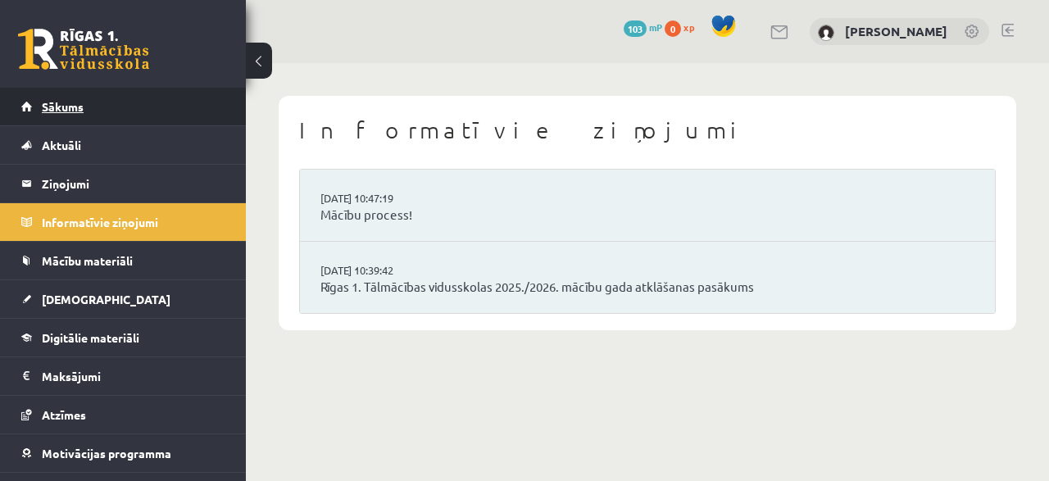
click at [47, 109] on span "Sākums" at bounding box center [63, 106] width 42 height 15
